Goal: Task Accomplishment & Management: Manage account settings

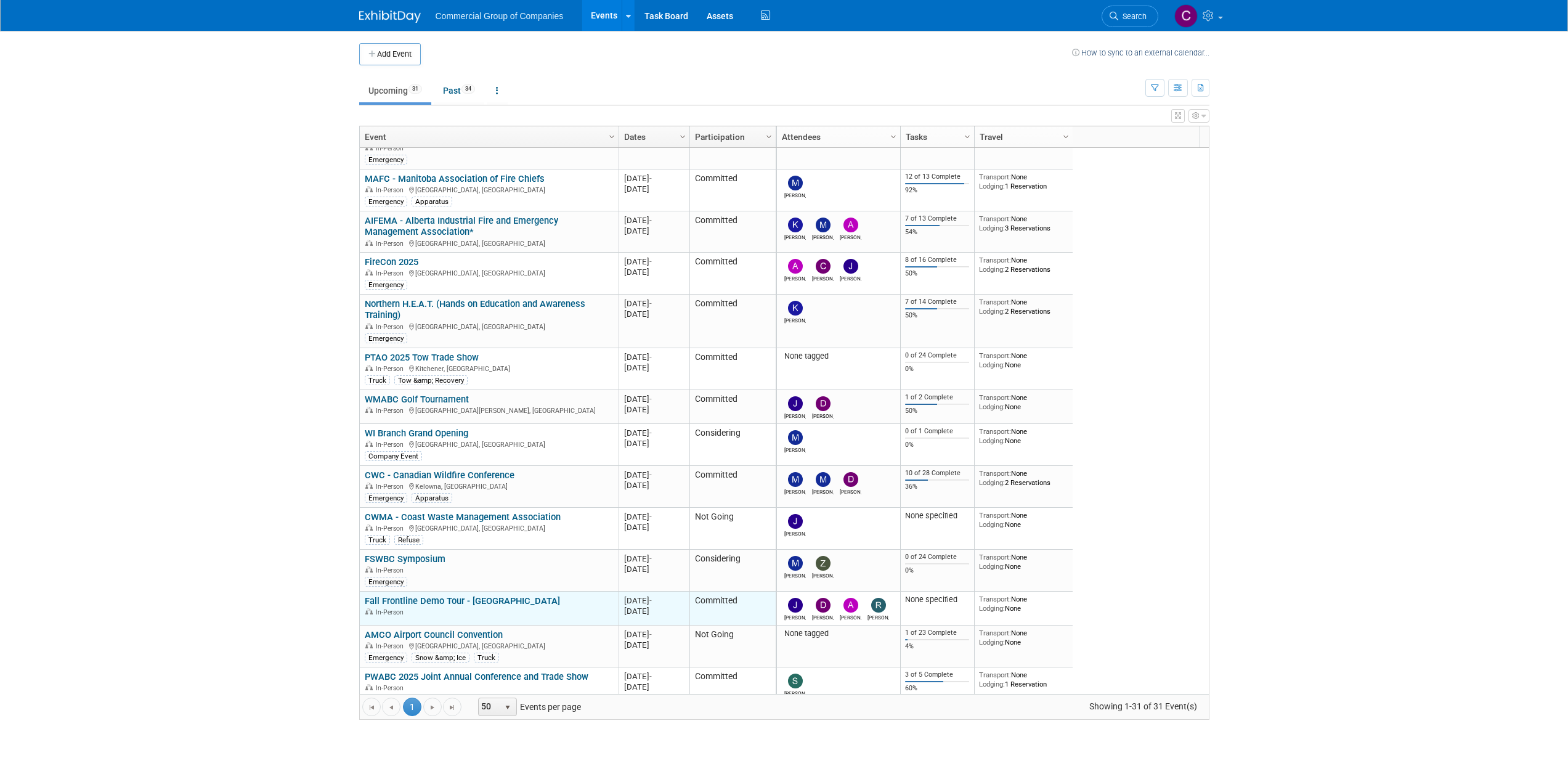
scroll to position [148, 0]
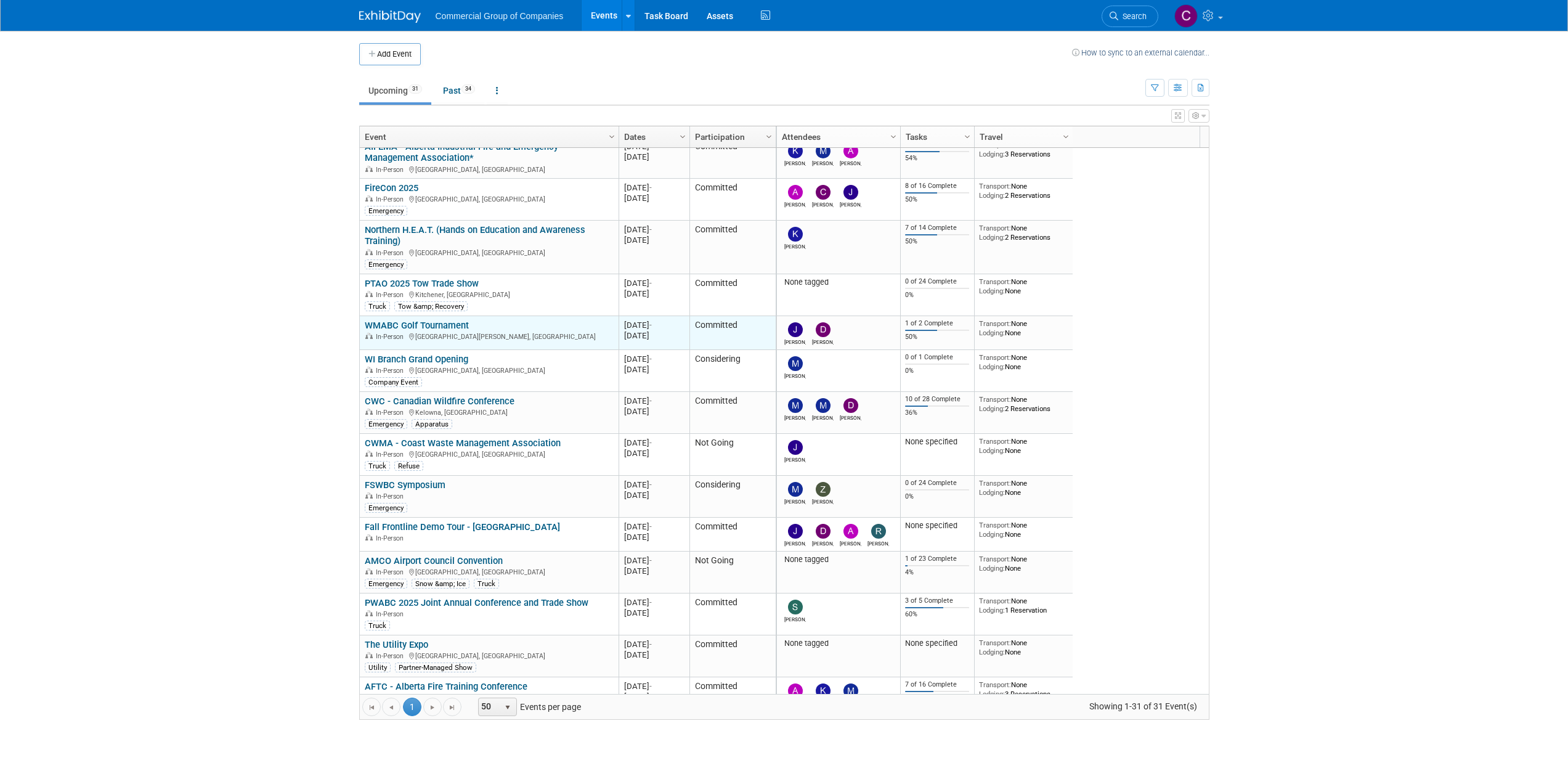
click at [429, 326] on link "WMABC Golf Tournament" at bounding box center [417, 325] width 104 height 11
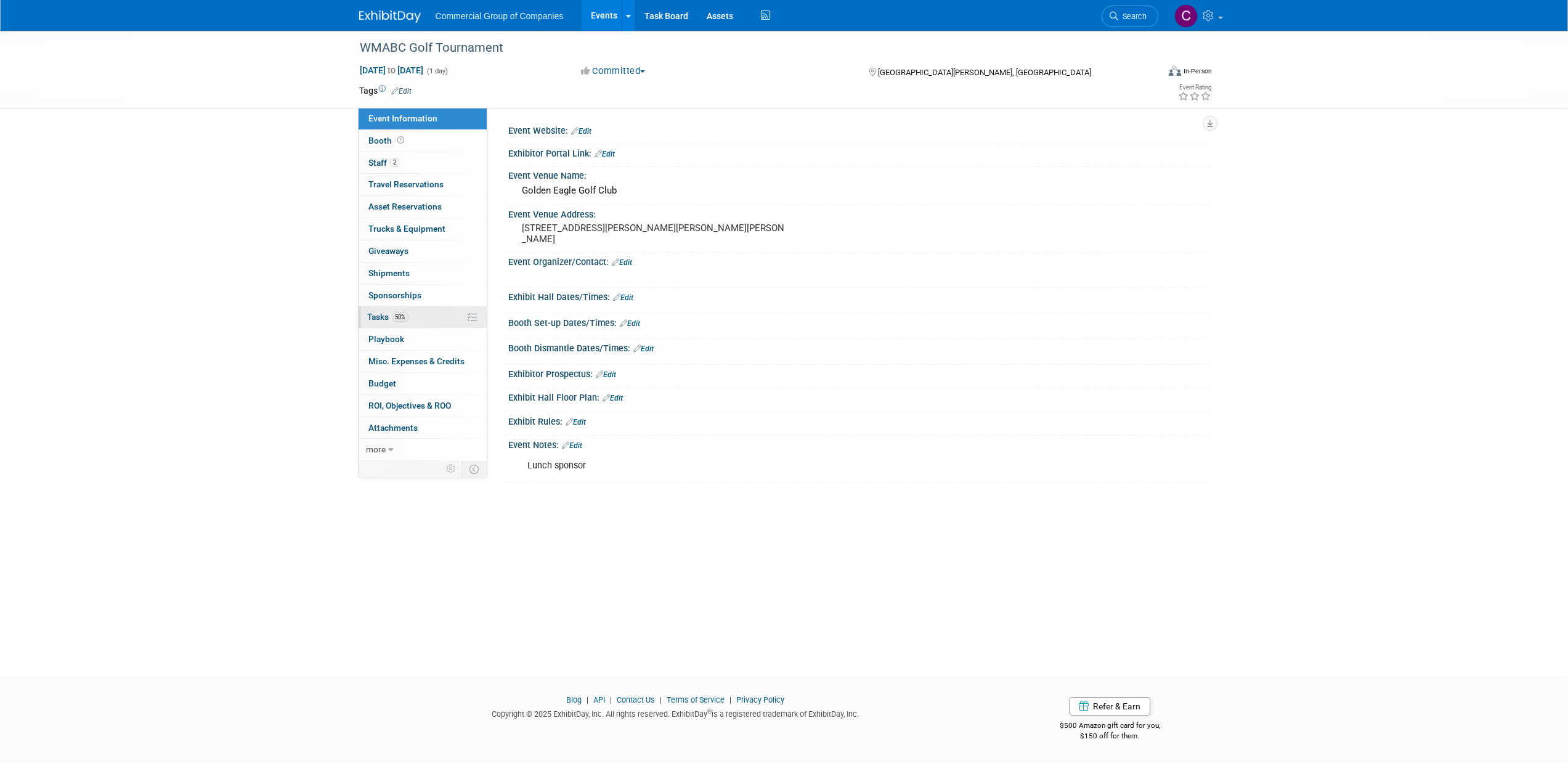
click at [397, 310] on link "50% Tasks 50%" at bounding box center [423, 317] width 128 height 22
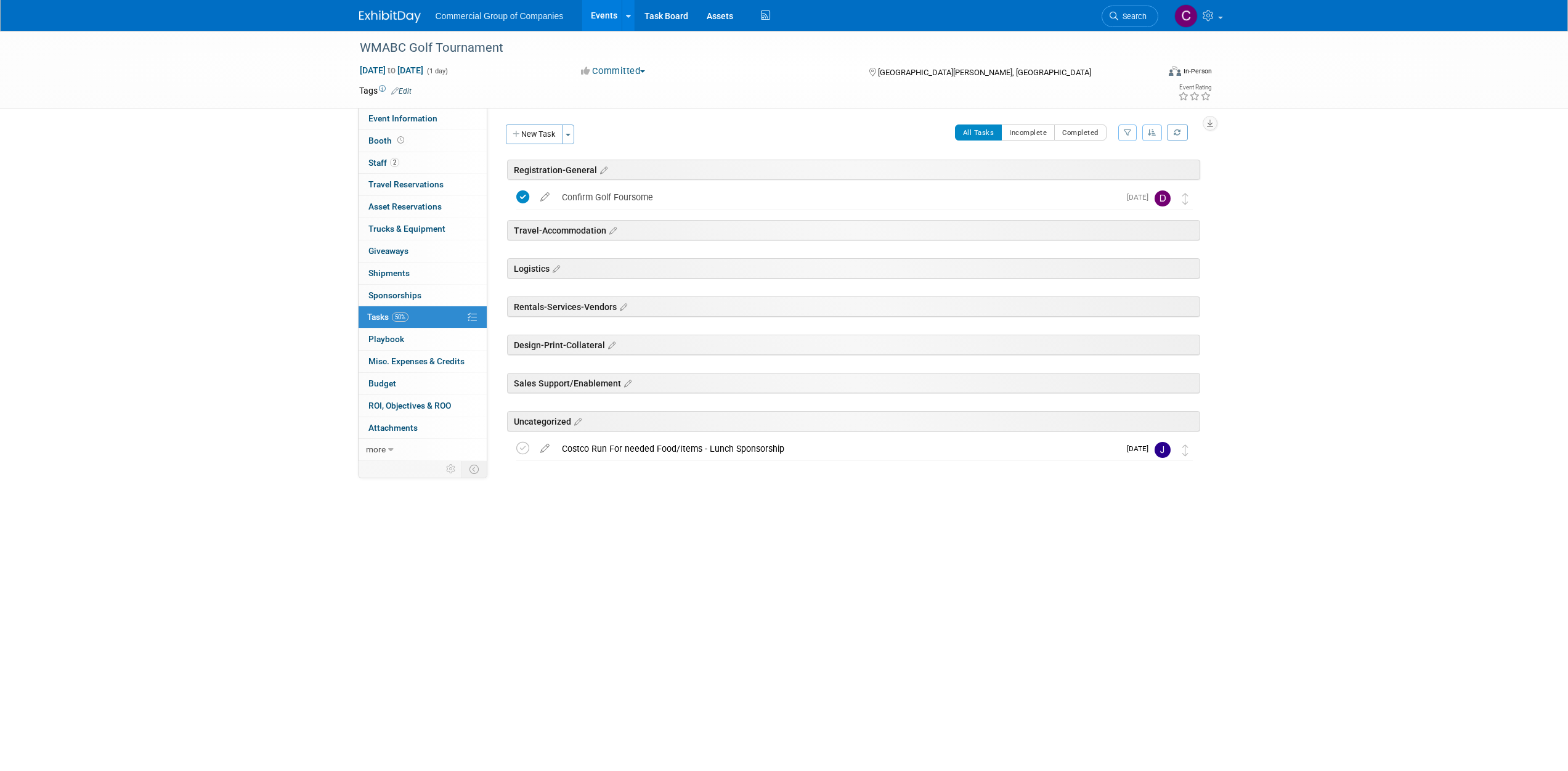
click at [630, 434] on div "Uncategorized" at bounding box center [852, 419] width 698 height 38
click at [638, 443] on div "Costco Run For needed Food/Items - Lunch Sponsorship" at bounding box center [838, 449] width 564 height 21
